Goal: Task Accomplishment & Management: Manage account settings

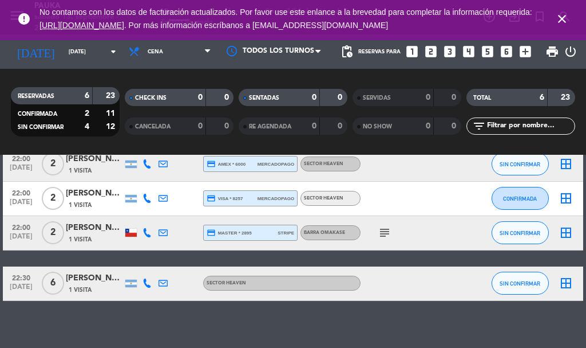
scroll to position [258, 0]
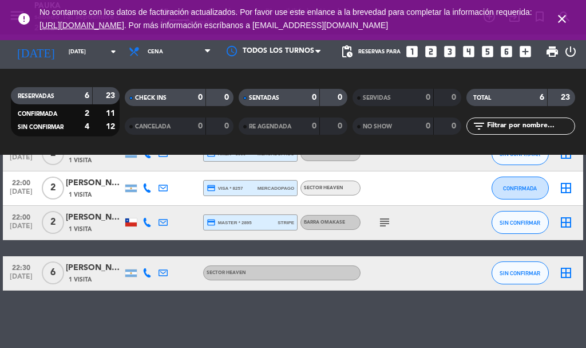
click at [384, 222] on icon "subject" at bounding box center [385, 222] width 14 height 14
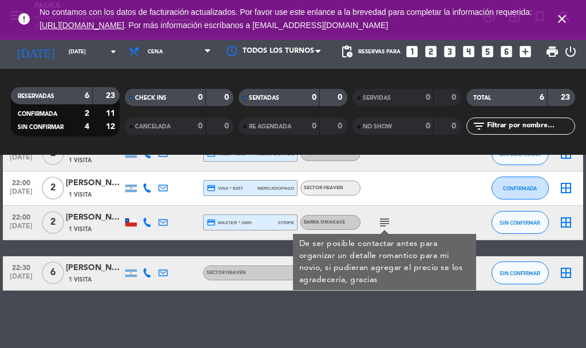
click at [93, 221] on div "[PERSON_NAME]" at bounding box center [94, 217] width 57 height 13
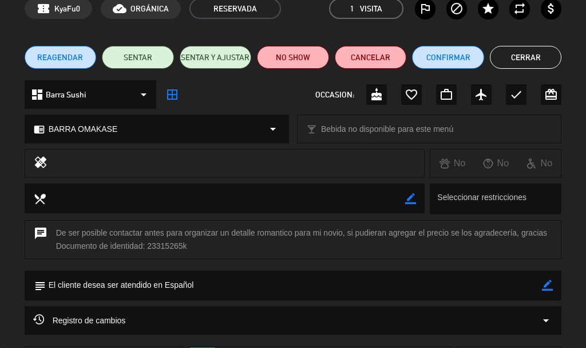
scroll to position [153, 0]
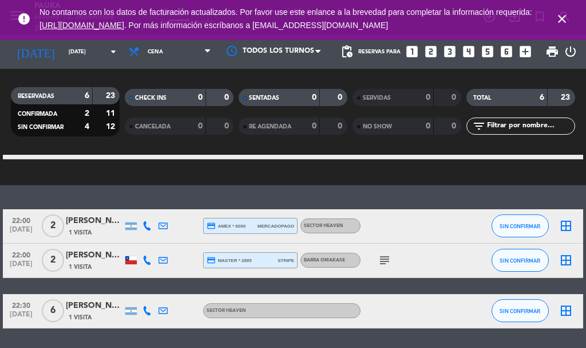
scroll to position [217, 0]
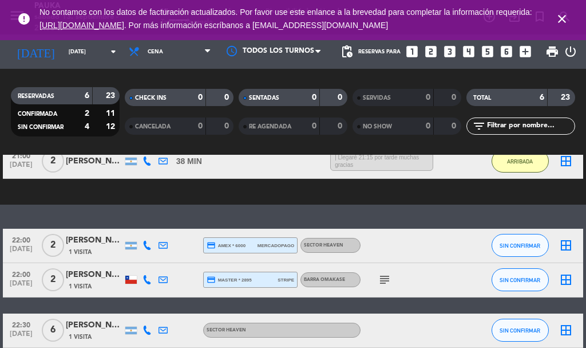
click at [391, 274] on icon "subject" at bounding box center [385, 280] width 14 height 14
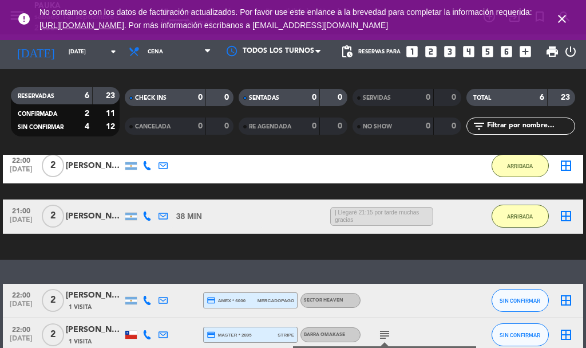
click at [390, 257] on div "exit_to_app CHECK INS Filtrar por tamaño TODOS looks_one looks_two looks_3 look…" at bounding box center [293, 145] width 586 height 230
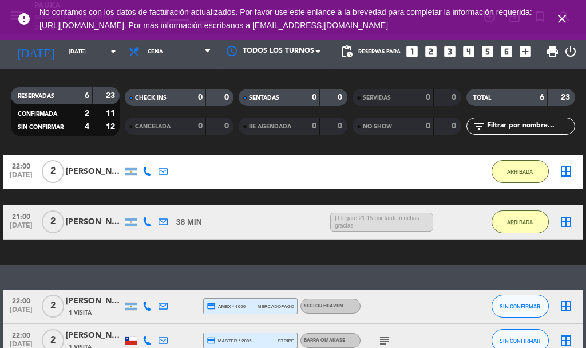
scroll to position [274, 0]
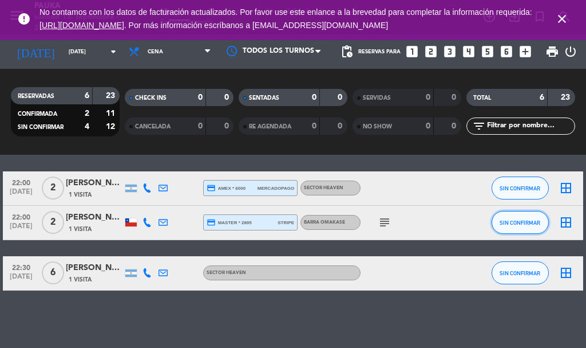
click at [528, 226] on button "SIN CONFIRMAR" at bounding box center [520, 222] width 57 height 23
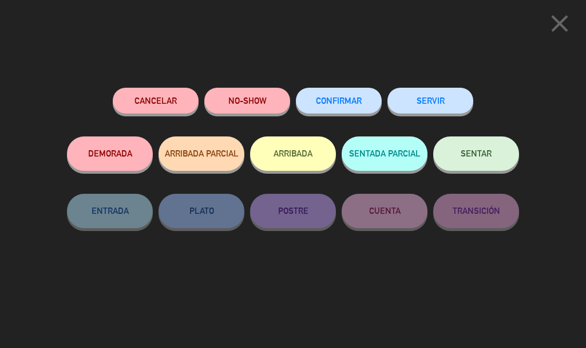
click at [314, 159] on button "ARRIBADA" at bounding box center [293, 153] width 86 height 34
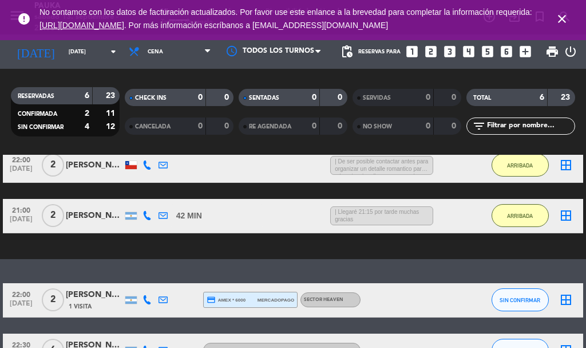
scroll to position [217, 0]
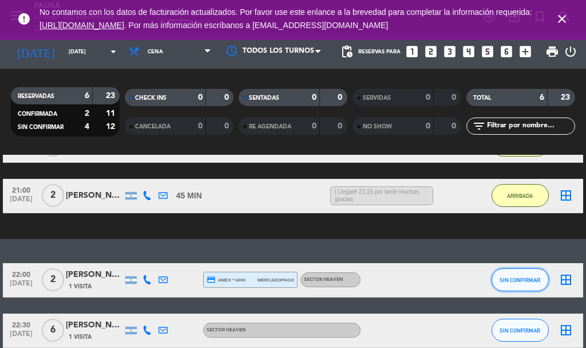
click at [517, 270] on button "SIN CONFIRMAR" at bounding box center [520, 279] width 57 height 23
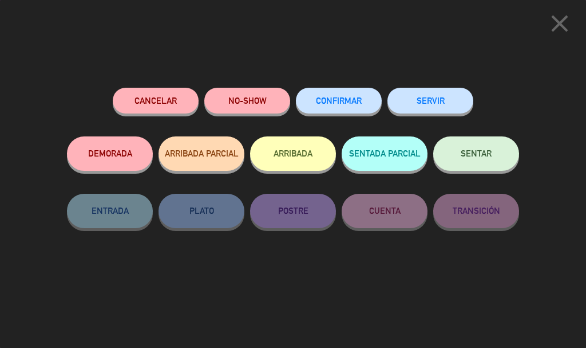
click at [263, 155] on button "ARRIBADA" at bounding box center [293, 153] width 86 height 34
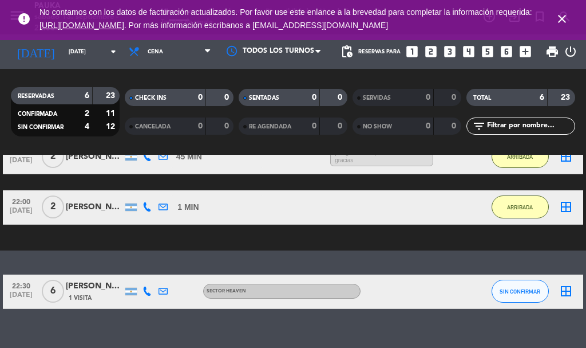
scroll to position [274, 0]
